Goal: Book appointment/travel/reservation

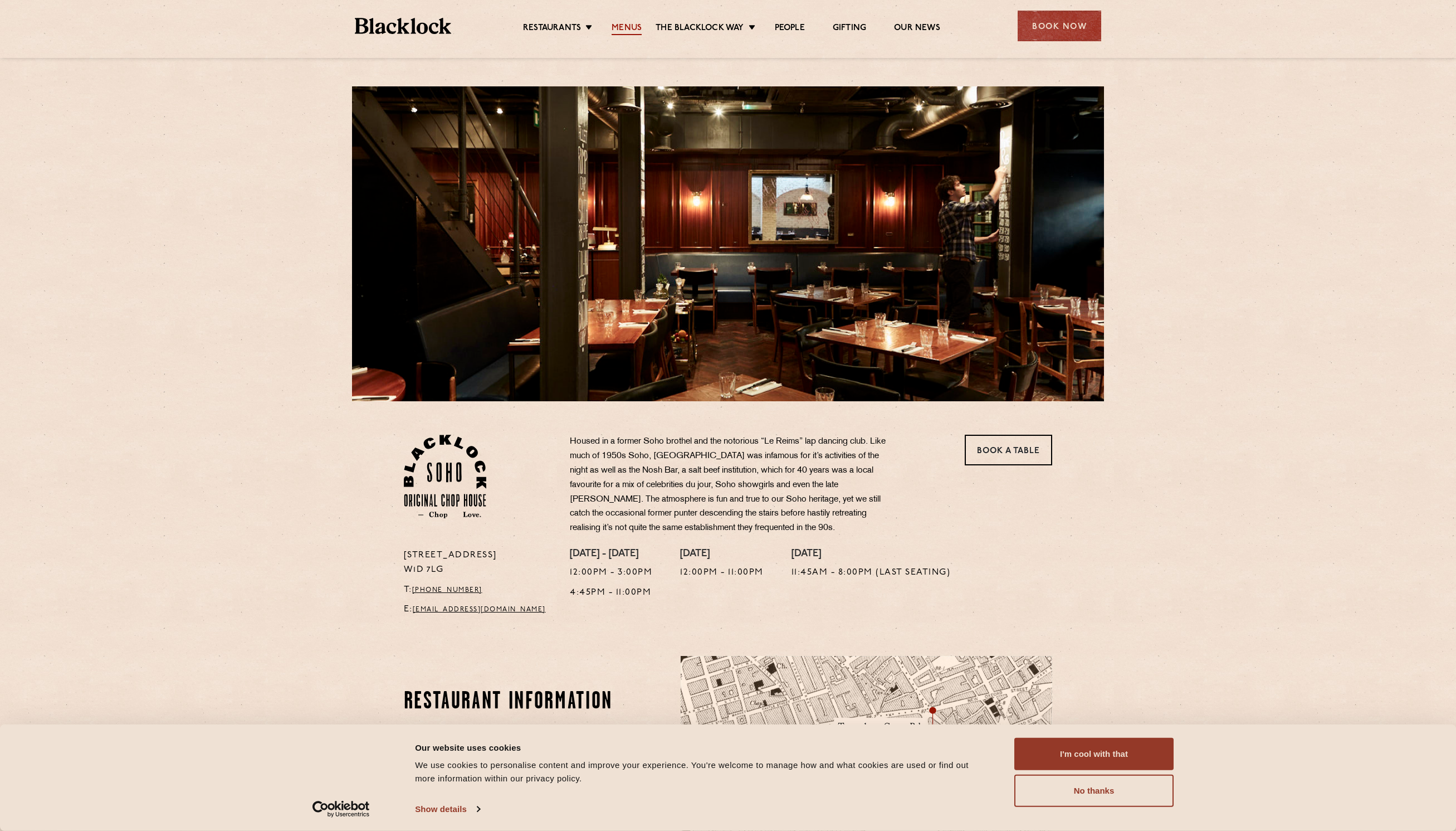
click at [631, 30] on link "Menus" at bounding box center [627, 29] width 30 height 12
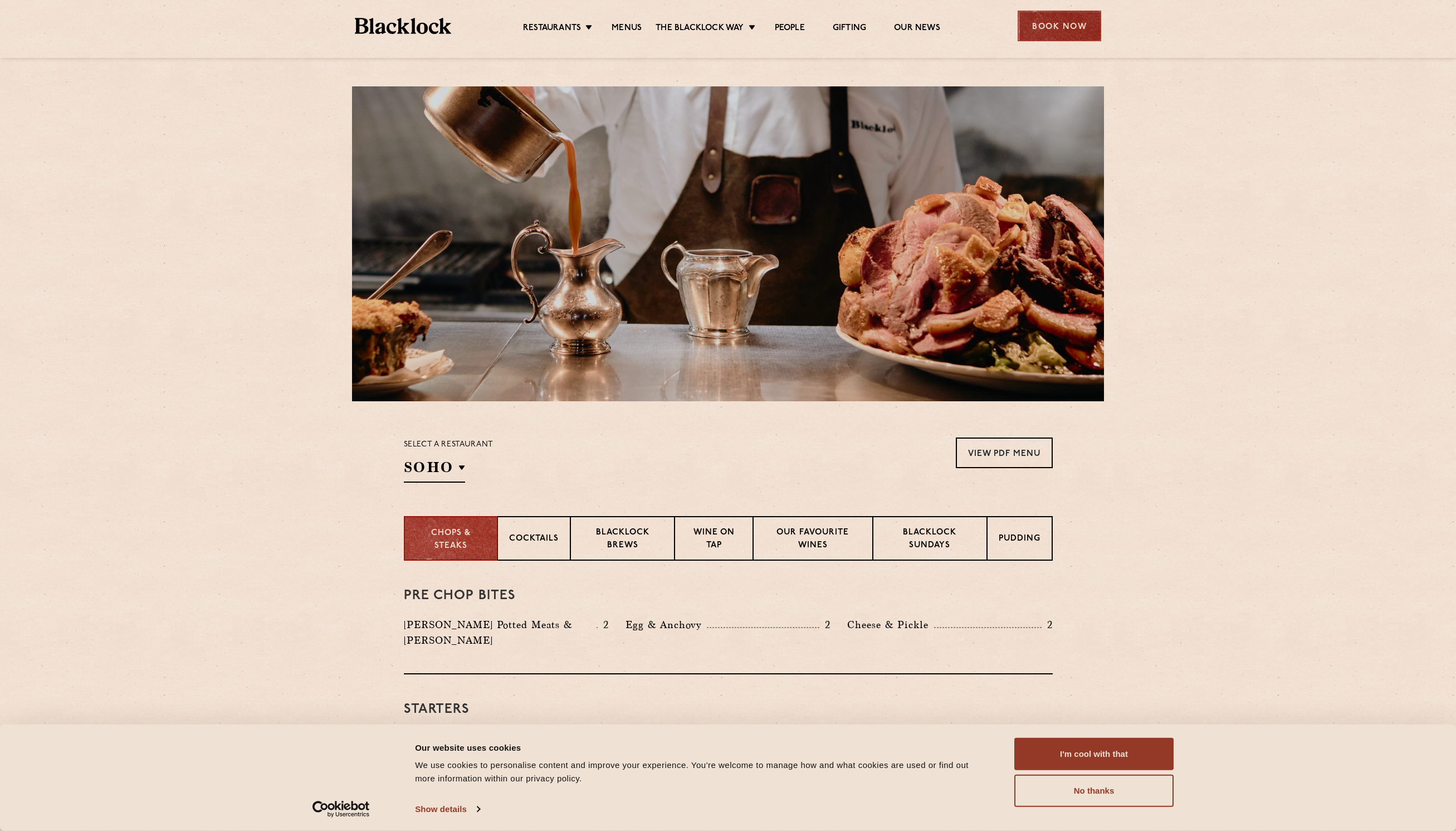
click at [1036, 22] on div "Book Now" at bounding box center [1060, 26] width 84 height 30
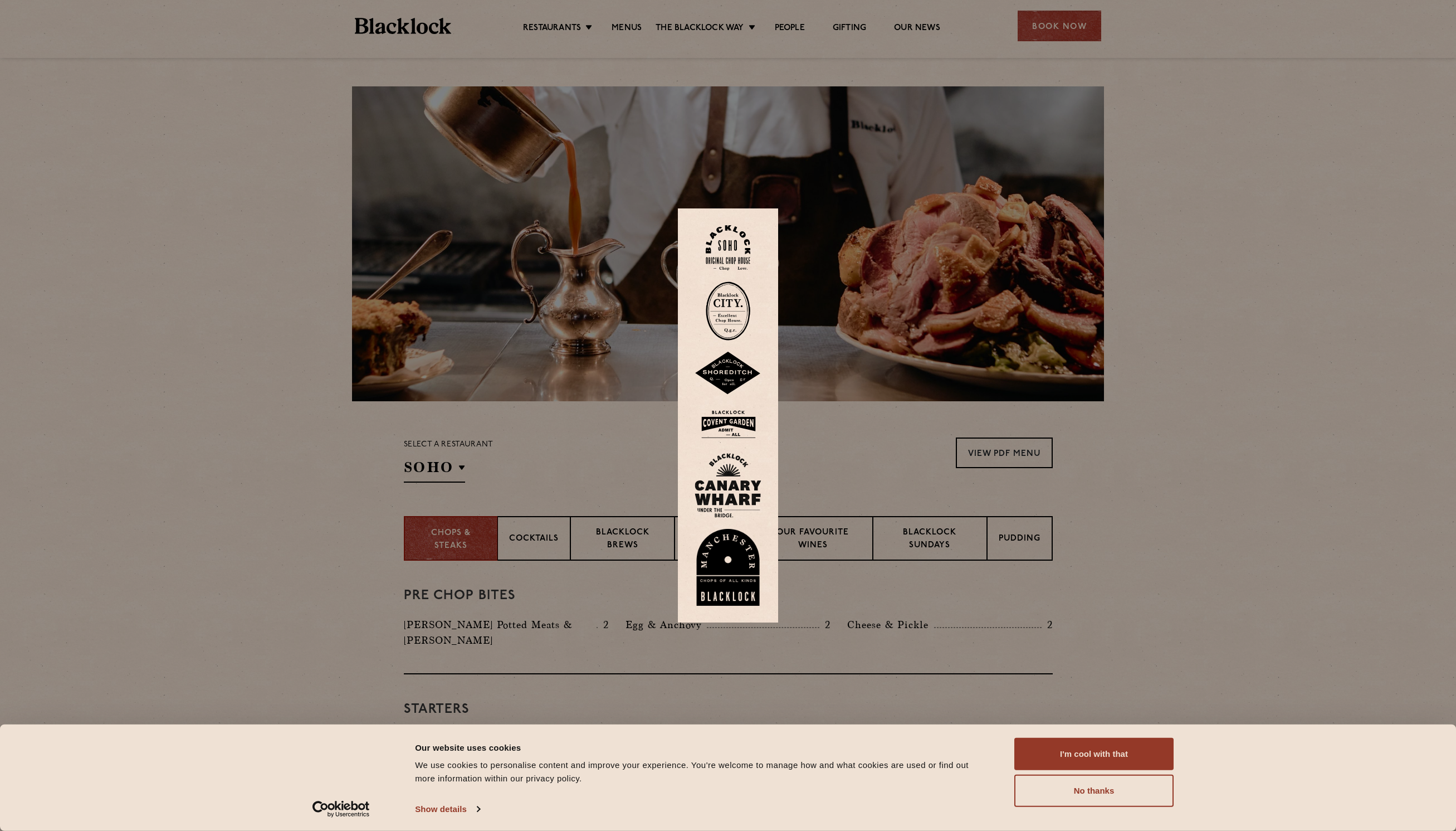
click at [1045, 28] on div at bounding box center [728, 415] width 1456 height 831
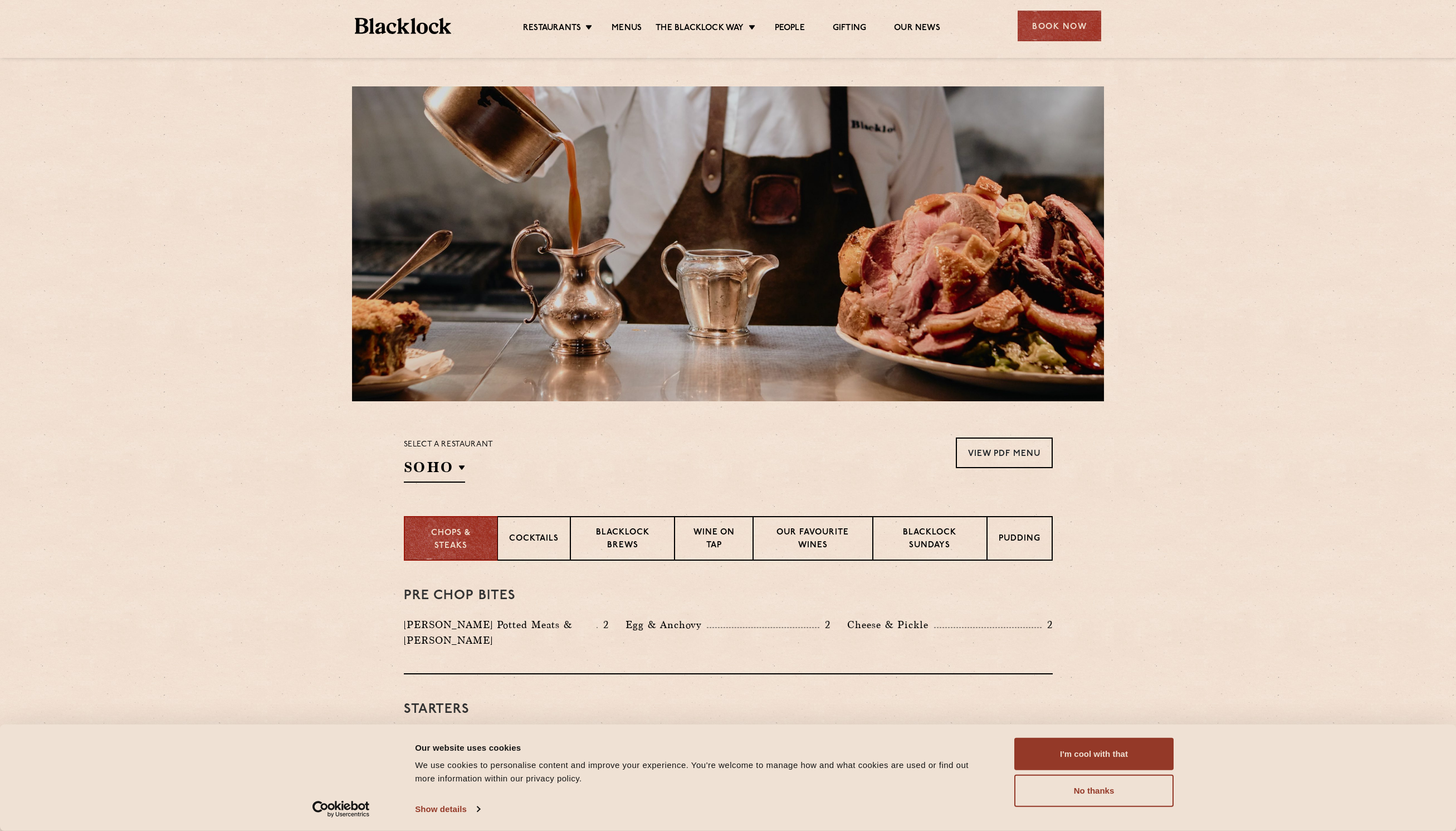
click at [1045, 28] on div "Book Now" at bounding box center [1060, 26] width 84 height 30
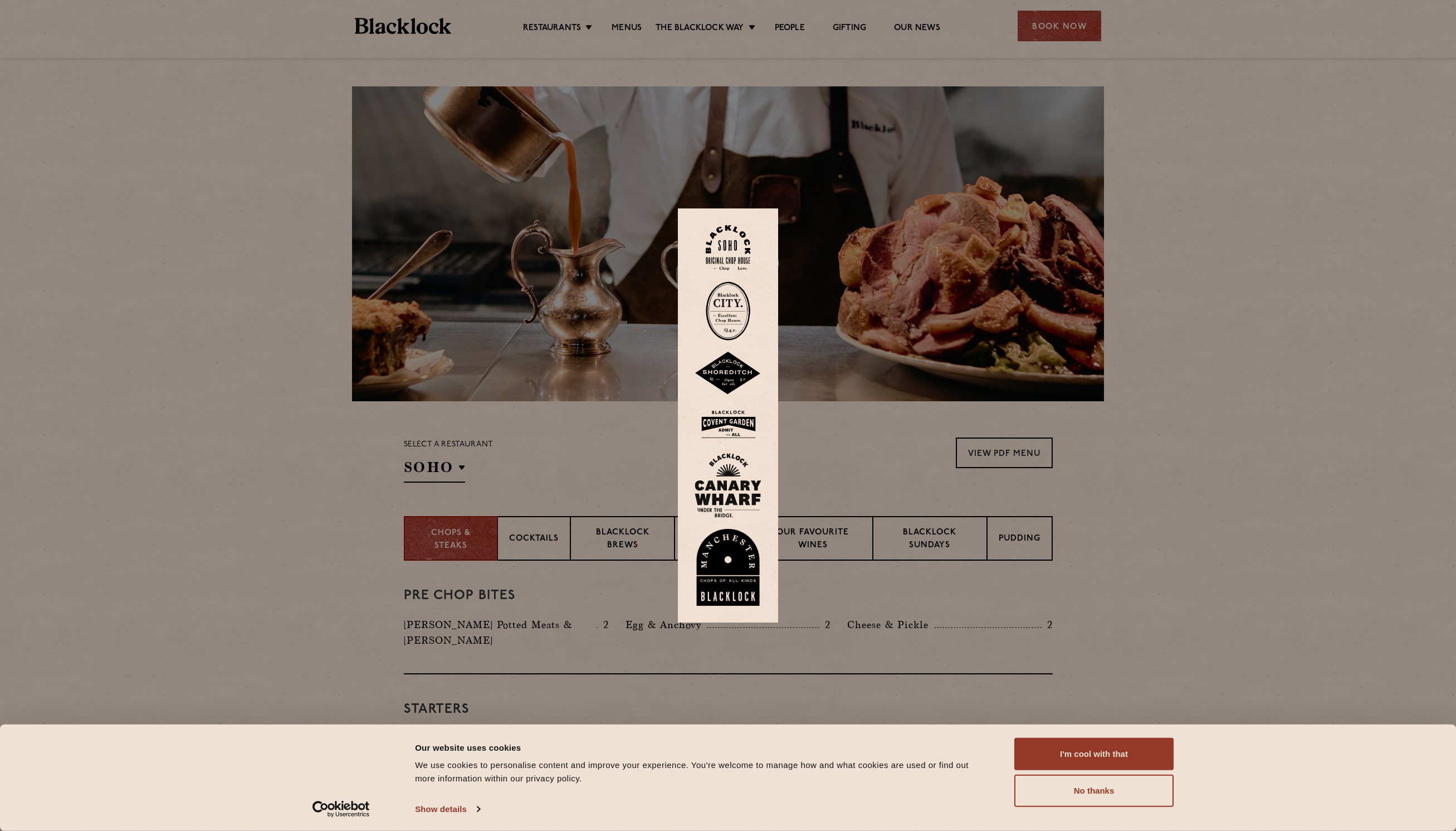
click at [741, 417] on img at bounding box center [728, 425] width 67 height 36
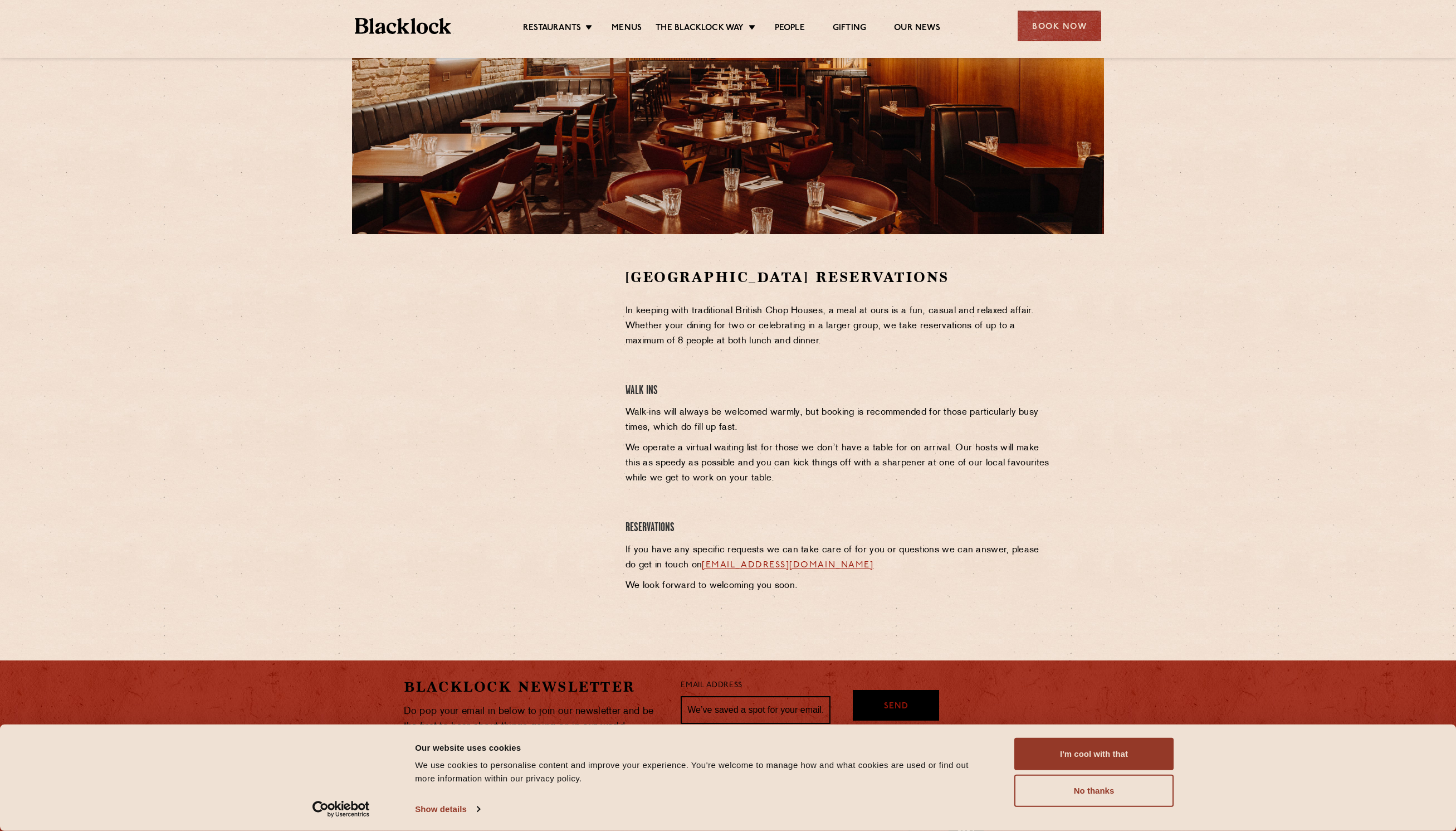
scroll to position [223, 0]
